Goal: Transaction & Acquisition: Purchase product/service

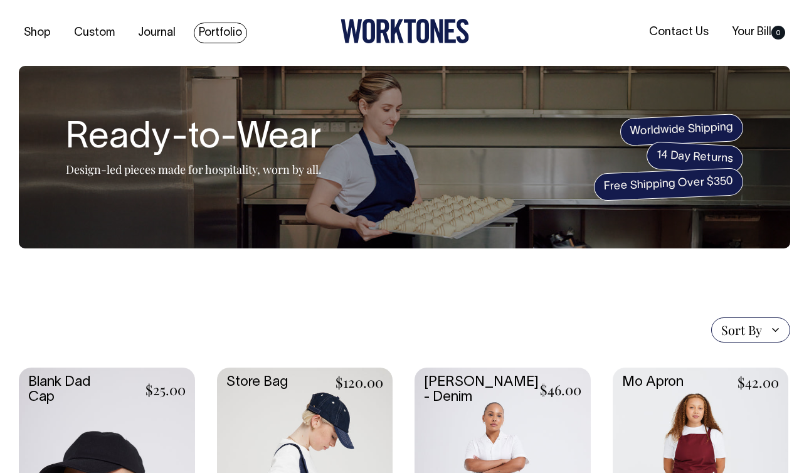
click at [206, 30] on link "Portfolio" at bounding box center [220, 33] width 53 height 21
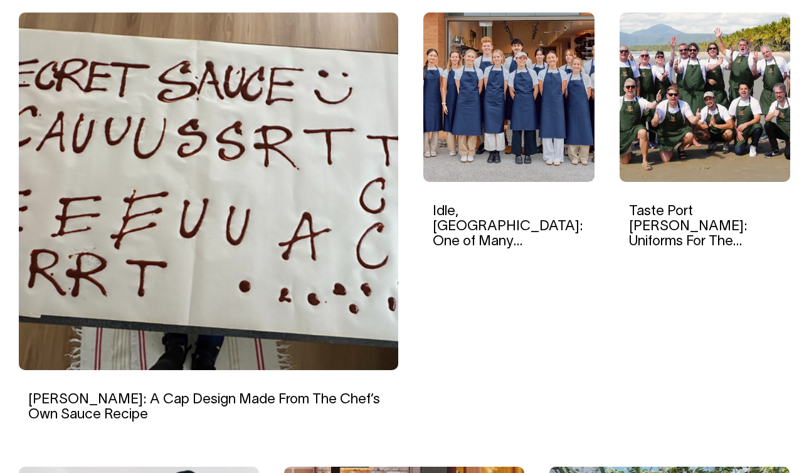
scroll to position [428, 0]
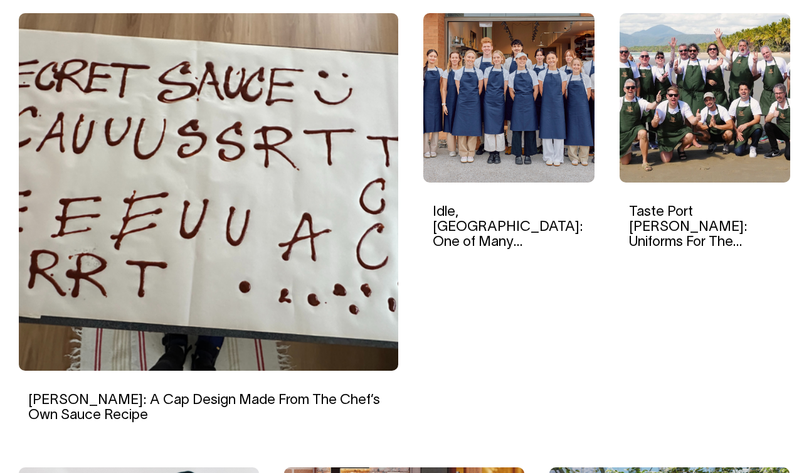
click at [502, 146] on img at bounding box center [508, 97] width 171 height 169
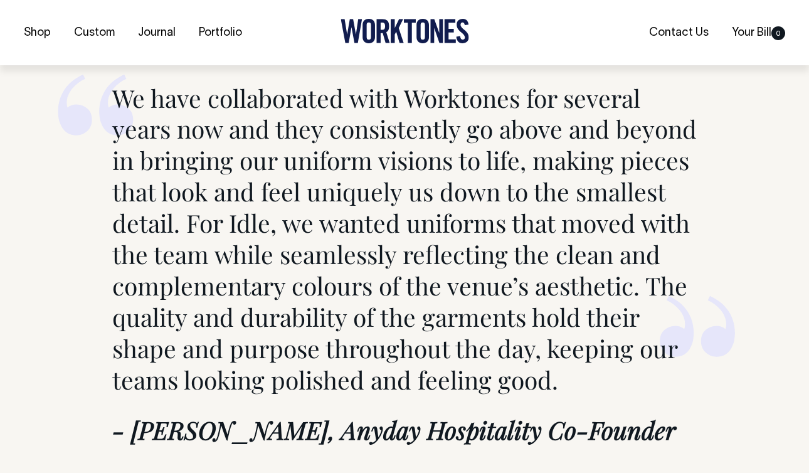
scroll to position [4749, 0]
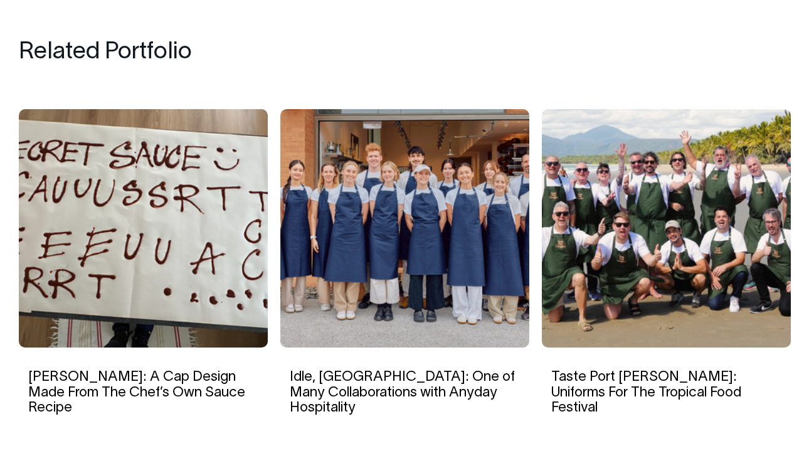
click at [618, 207] on img at bounding box center [666, 228] width 249 height 238
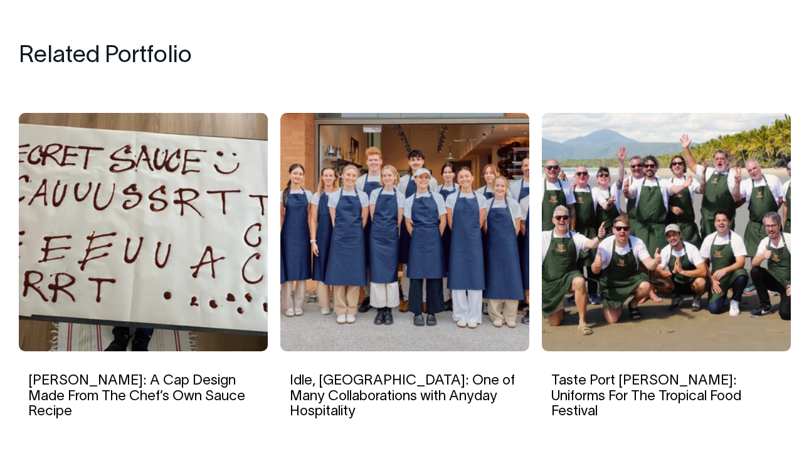
scroll to position [5335, 0]
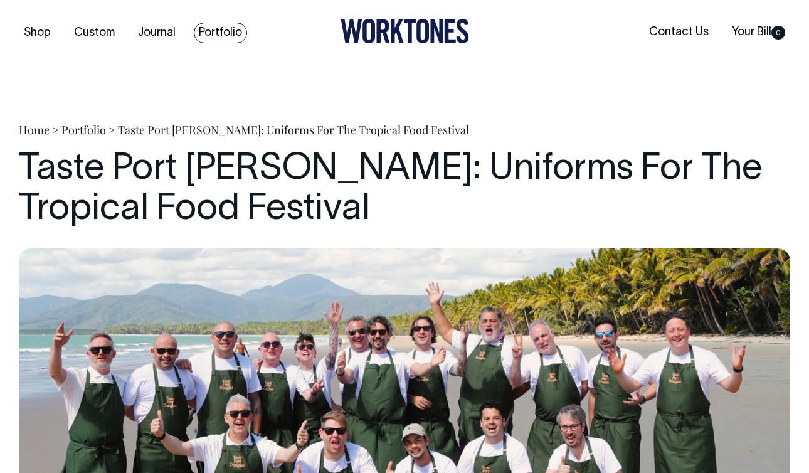
click at [218, 33] on link "Portfolio" at bounding box center [220, 33] width 53 height 21
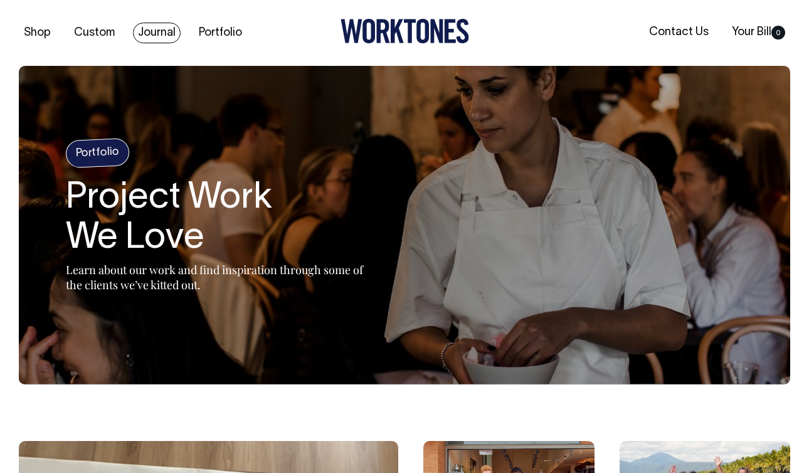
click at [146, 28] on link "Journal" at bounding box center [157, 33] width 48 height 21
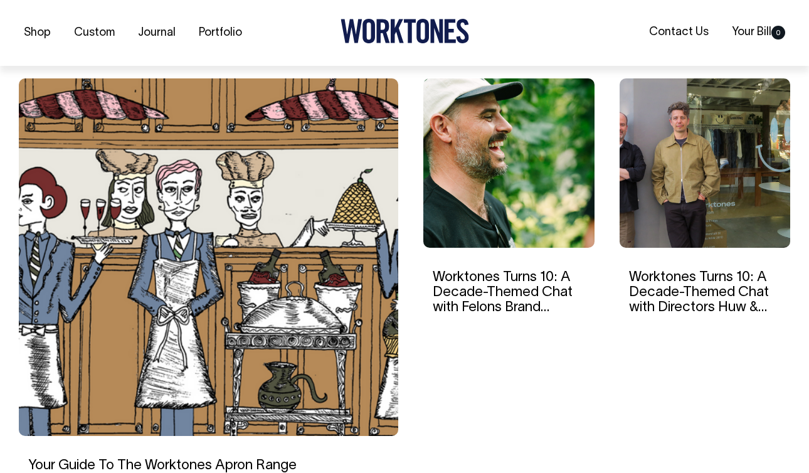
scroll to position [363, 0]
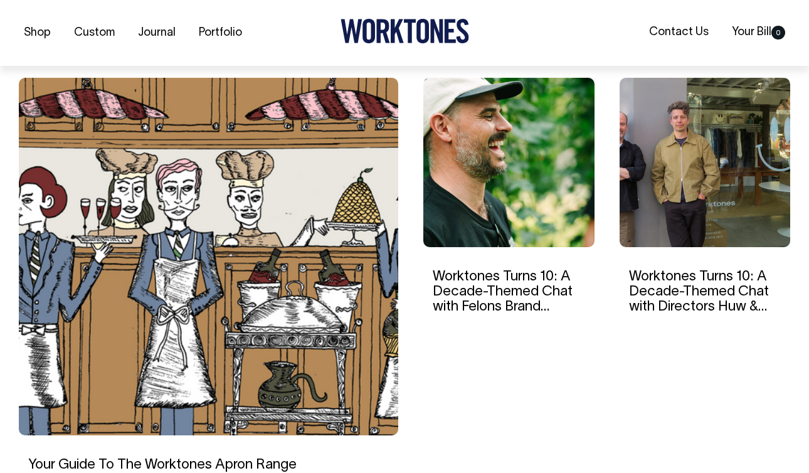
click at [645, 129] on img at bounding box center [705, 162] width 171 height 169
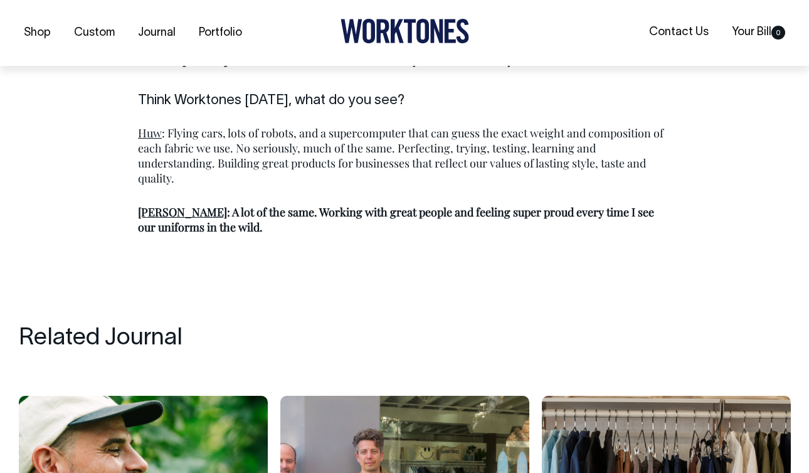
scroll to position [1750, 0]
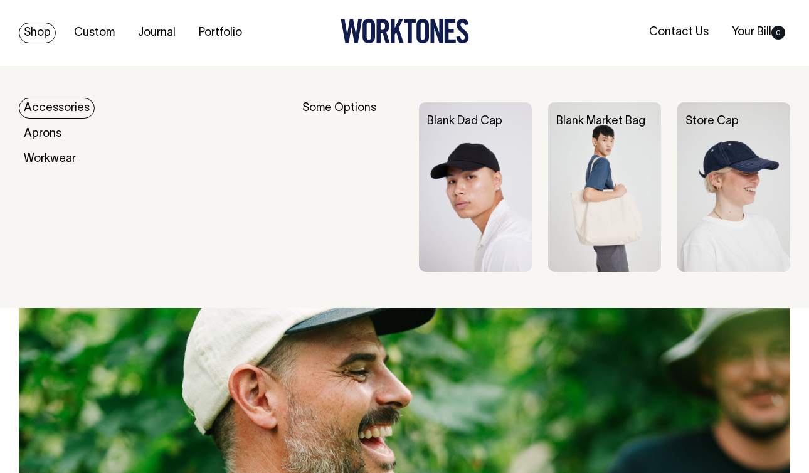
click at [43, 35] on link "Shop" at bounding box center [37, 33] width 37 height 21
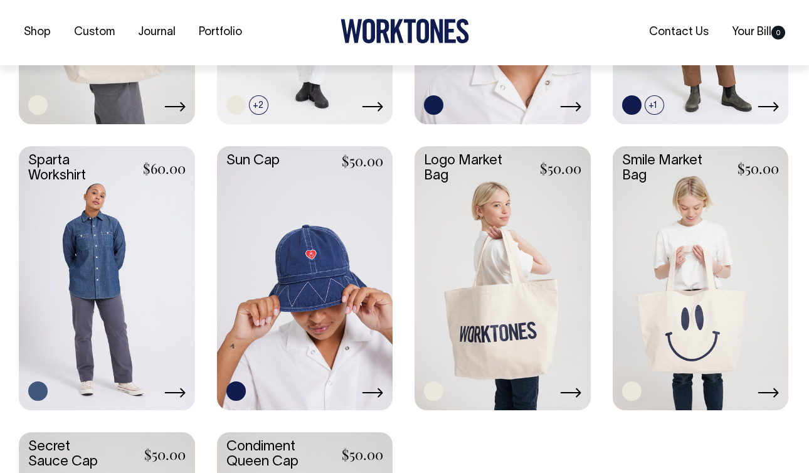
click at [302, 235] on link at bounding box center [305, 276] width 176 height 261
